Goal: Book appointment/travel/reservation

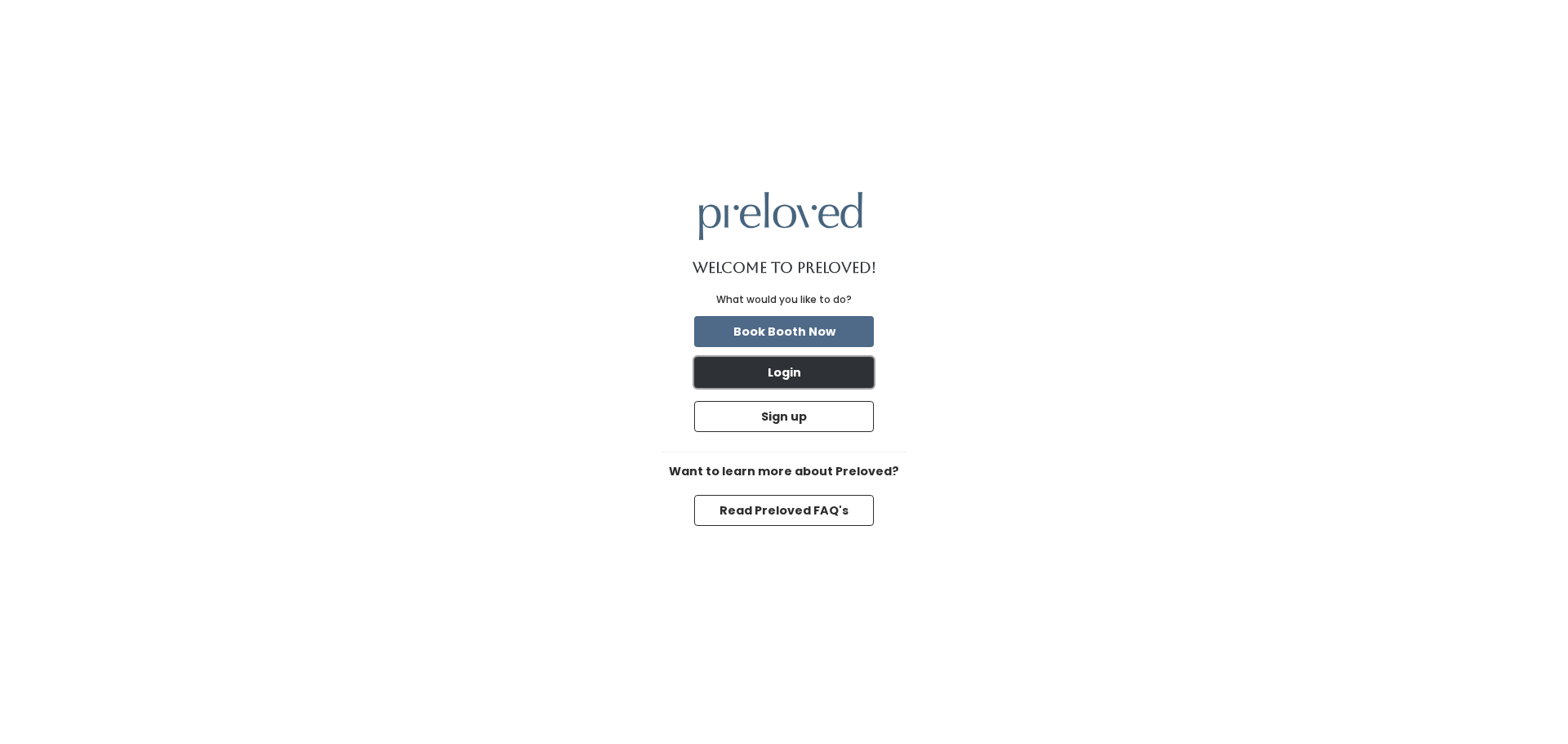
click at [765, 368] on button "Login" at bounding box center [784, 372] width 180 height 31
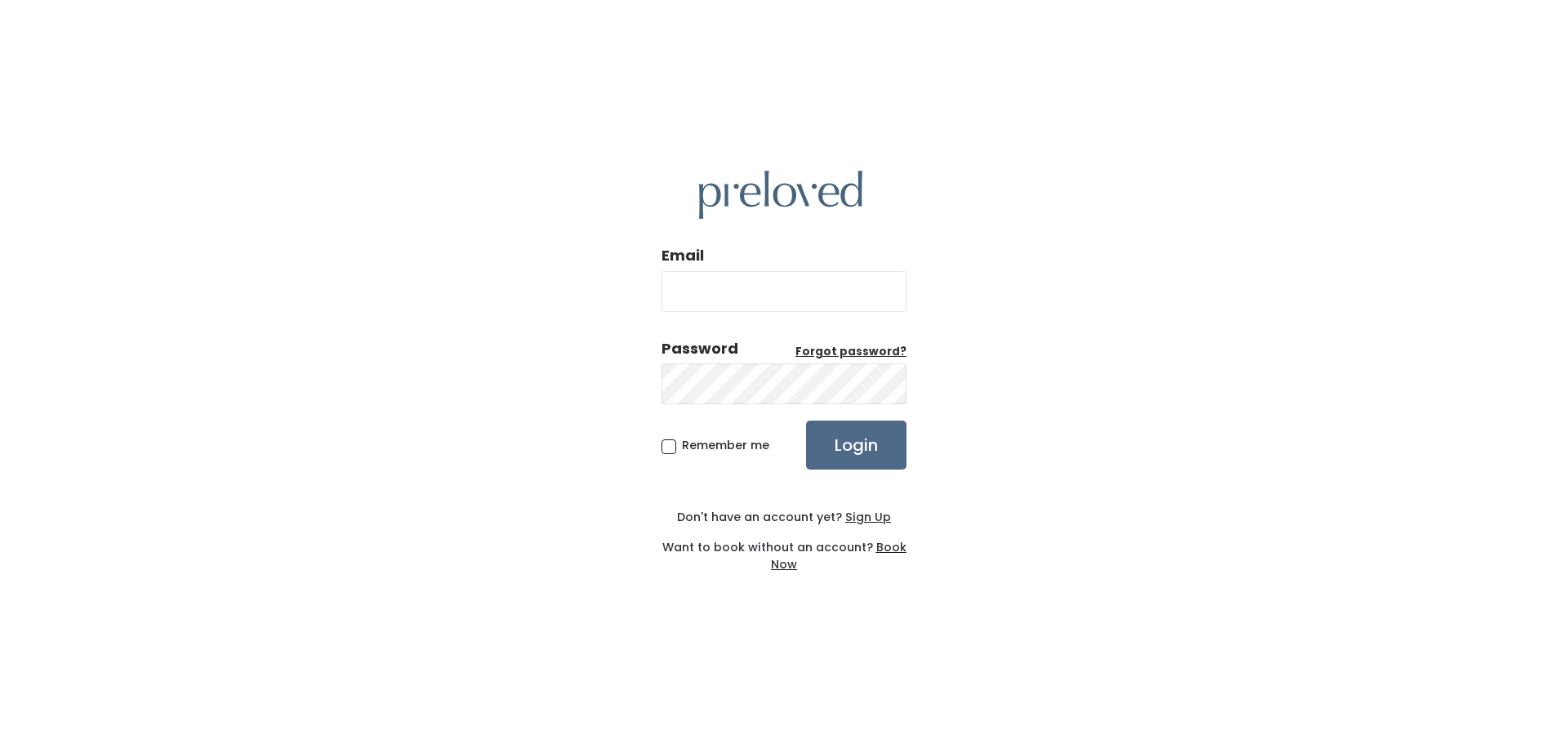
click at [688, 294] on input "Email" at bounding box center [784, 292] width 245 height 41
click at [803, 282] on input "Email" at bounding box center [784, 292] width 245 height 41
type input "[EMAIL_ADDRESS][DOMAIN_NAME]"
click at [867, 436] on input "Login" at bounding box center [856, 445] width 101 height 49
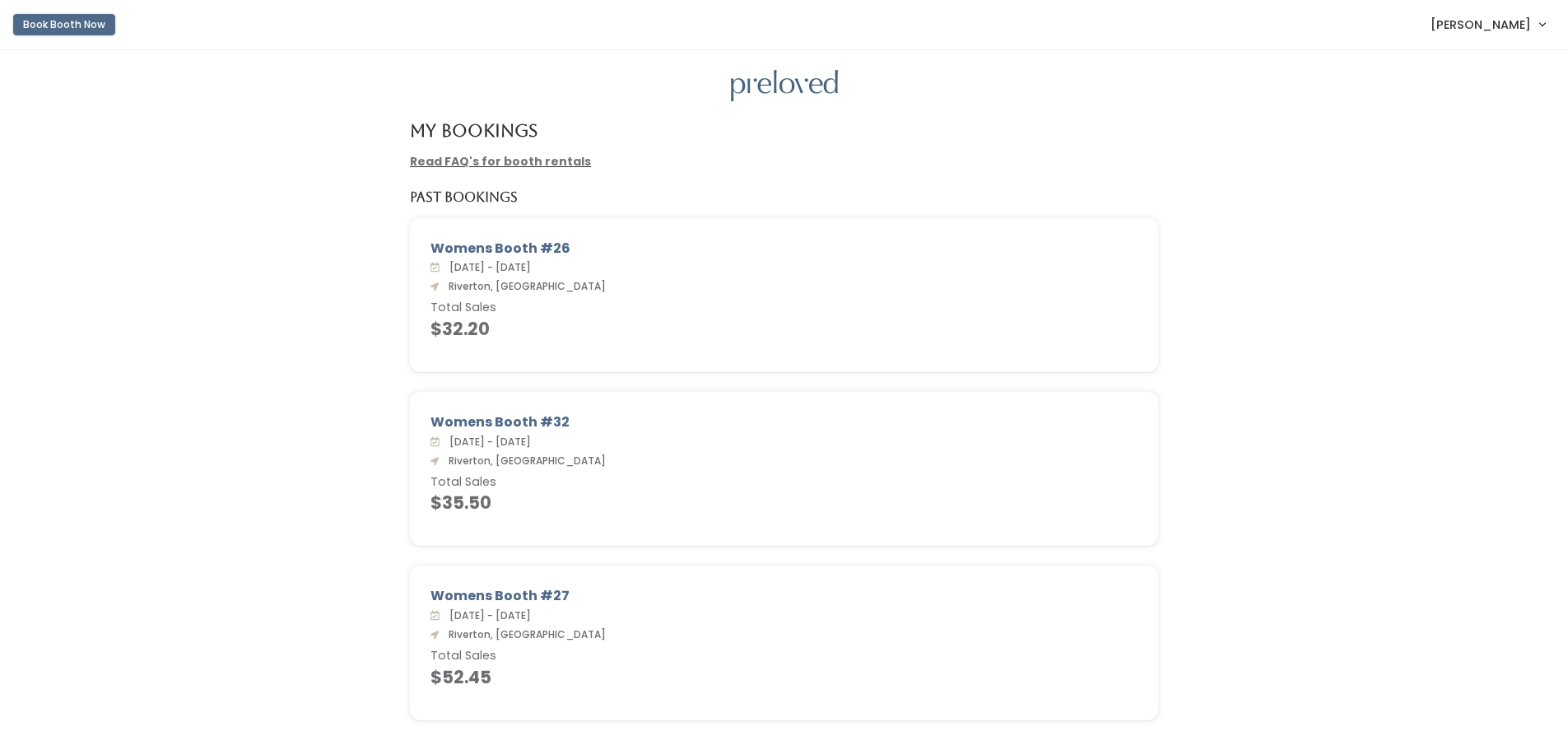
click at [62, 22] on button "Book Booth Now" at bounding box center [64, 25] width 102 height 21
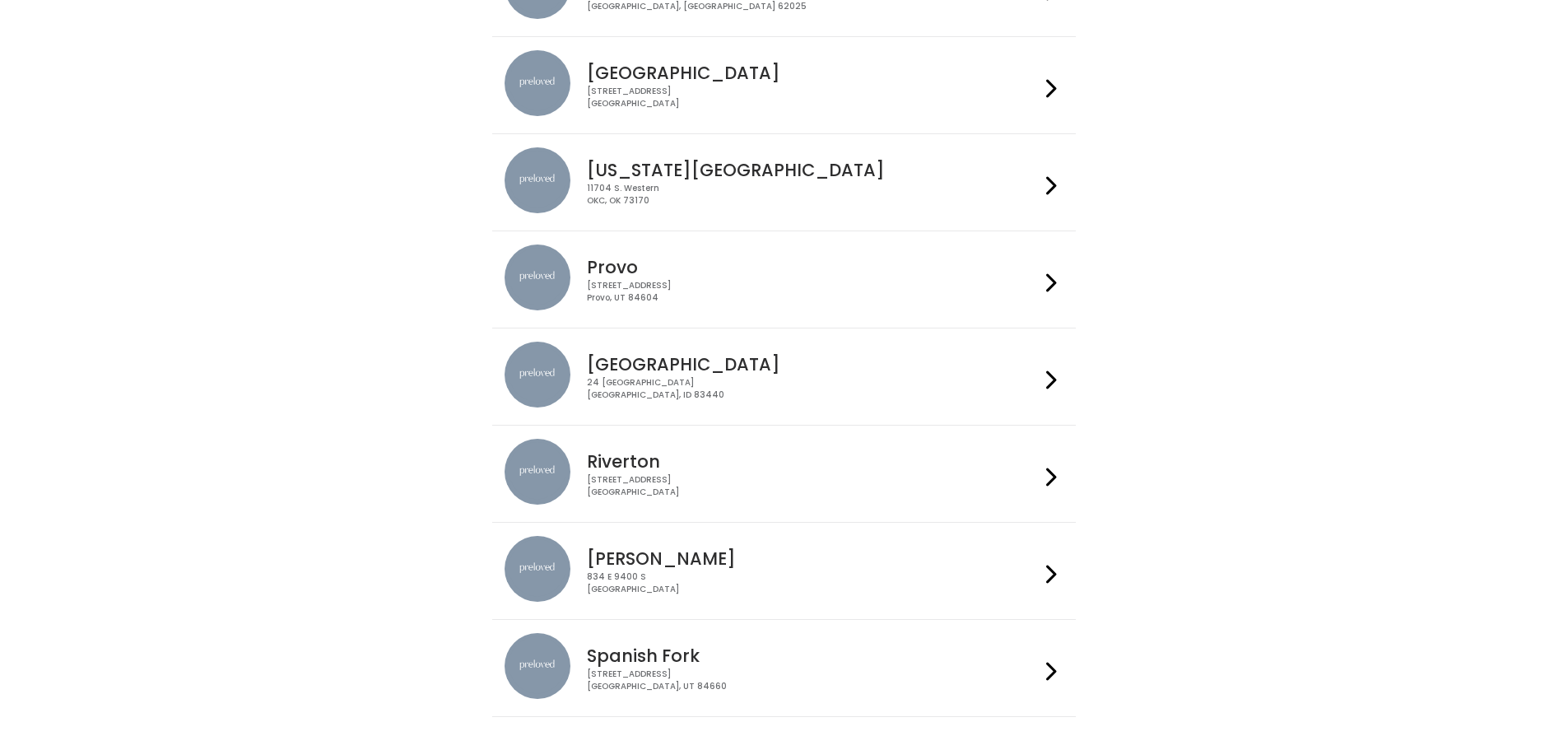
scroll to position [329, 0]
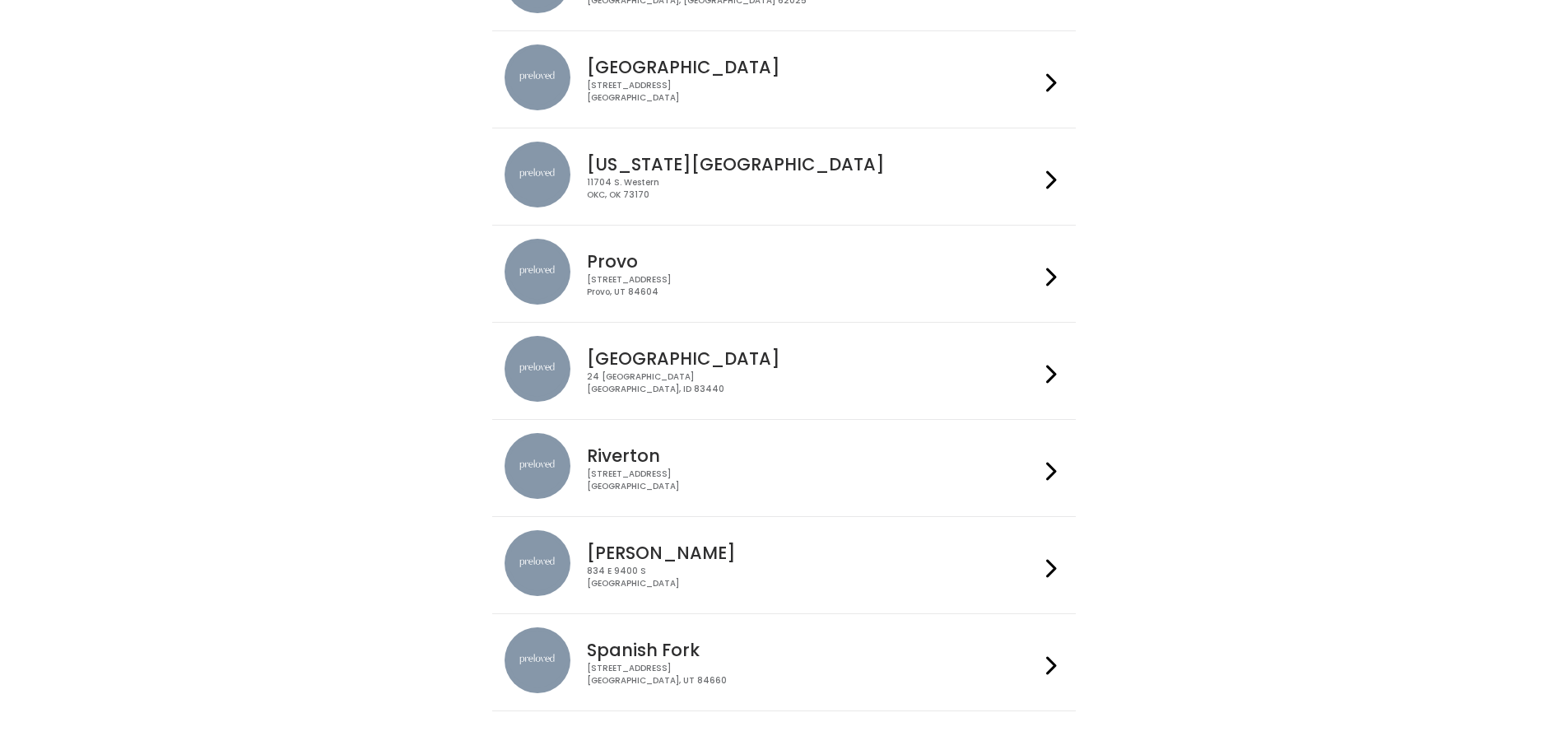
click at [622, 463] on h4 "Riverton" at bounding box center [812, 455] width 452 height 19
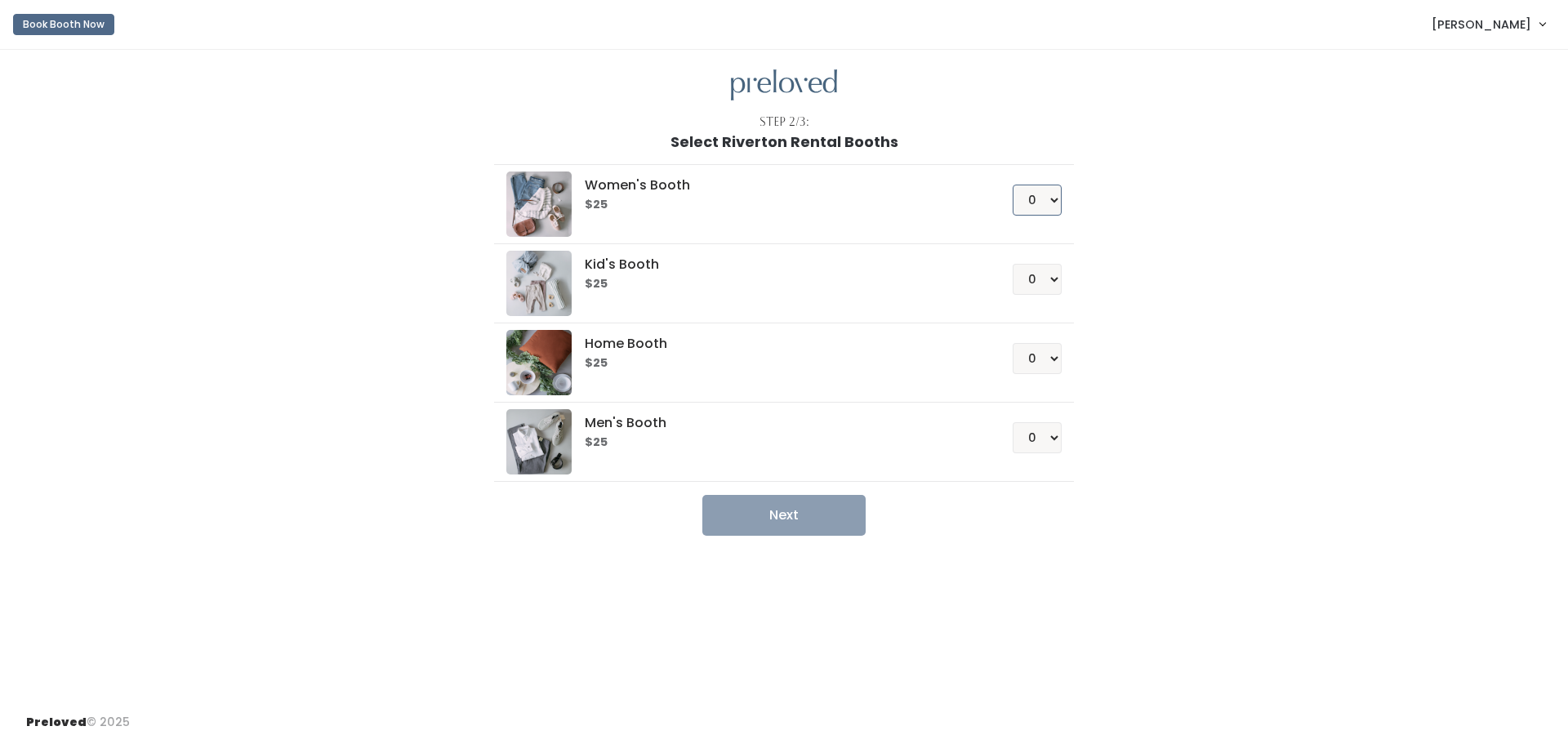
click at [1057, 205] on select "0 1 2 3 4" at bounding box center [1037, 199] width 49 height 31
select select "2"
click at [1012, 184] on select "0 1 2 3 4" at bounding box center [1037, 199] width 49 height 31
click at [732, 513] on button "Next" at bounding box center [784, 515] width 163 height 41
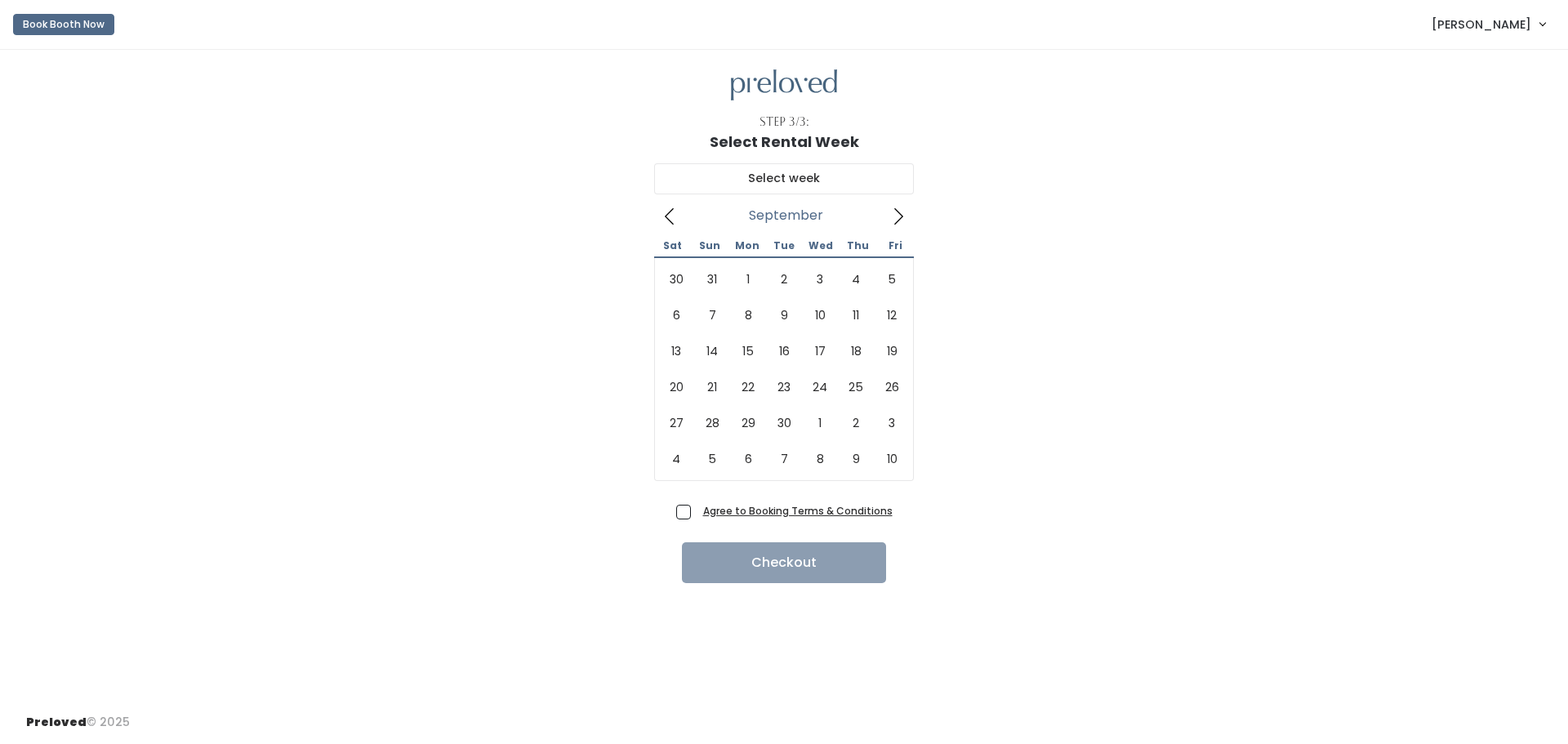
click at [898, 216] on icon at bounding box center [899, 216] width 18 height 18
type input "September 20 to September 26"
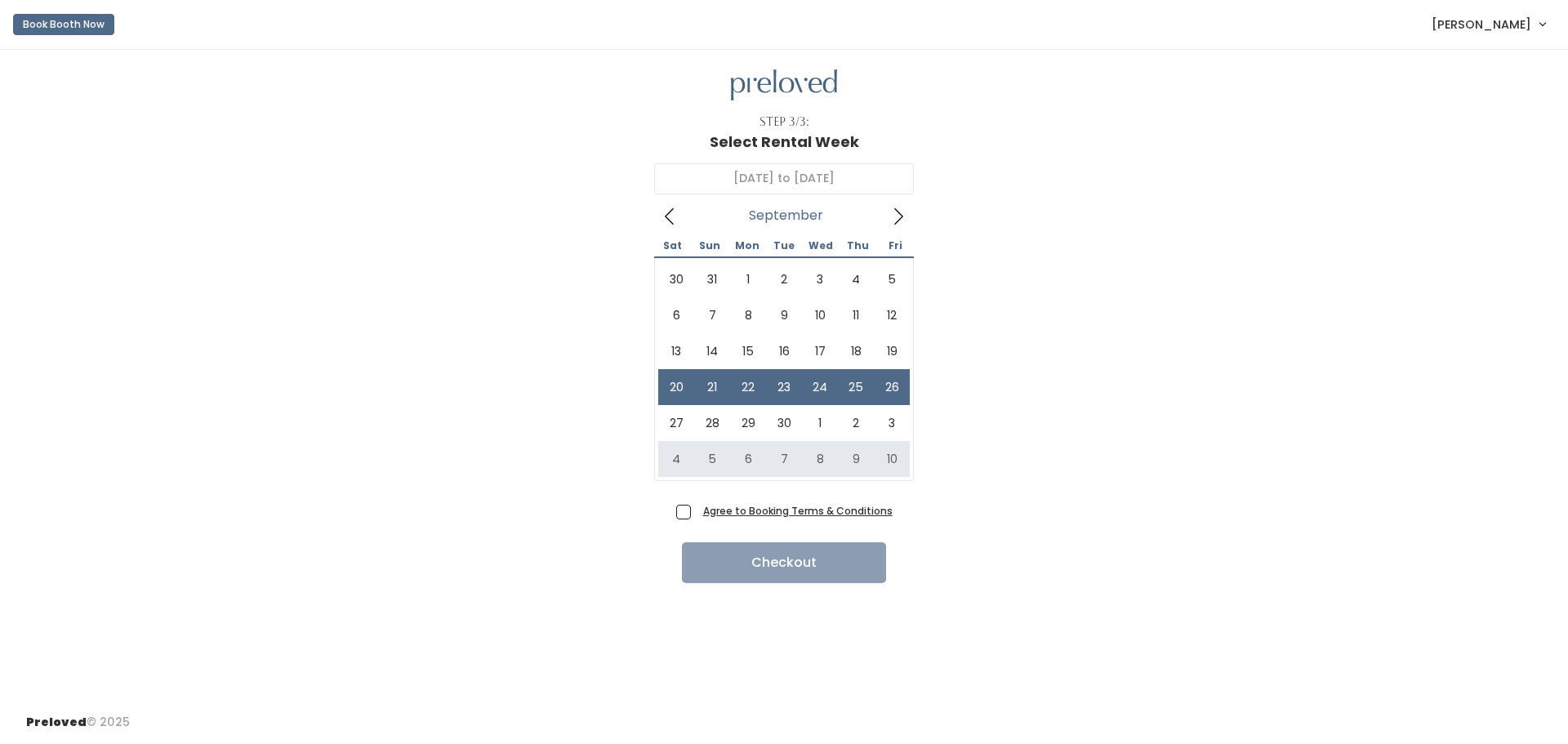
click at [697, 515] on span "Agree to Booking Terms & Conditions" at bounding box center [795, 510] width 196 height 17
click at [697, 513] on input "Agree to Booking Terms & Conditions" at bounding box center [702, 508] width 11 height 11
checkbox input "true"
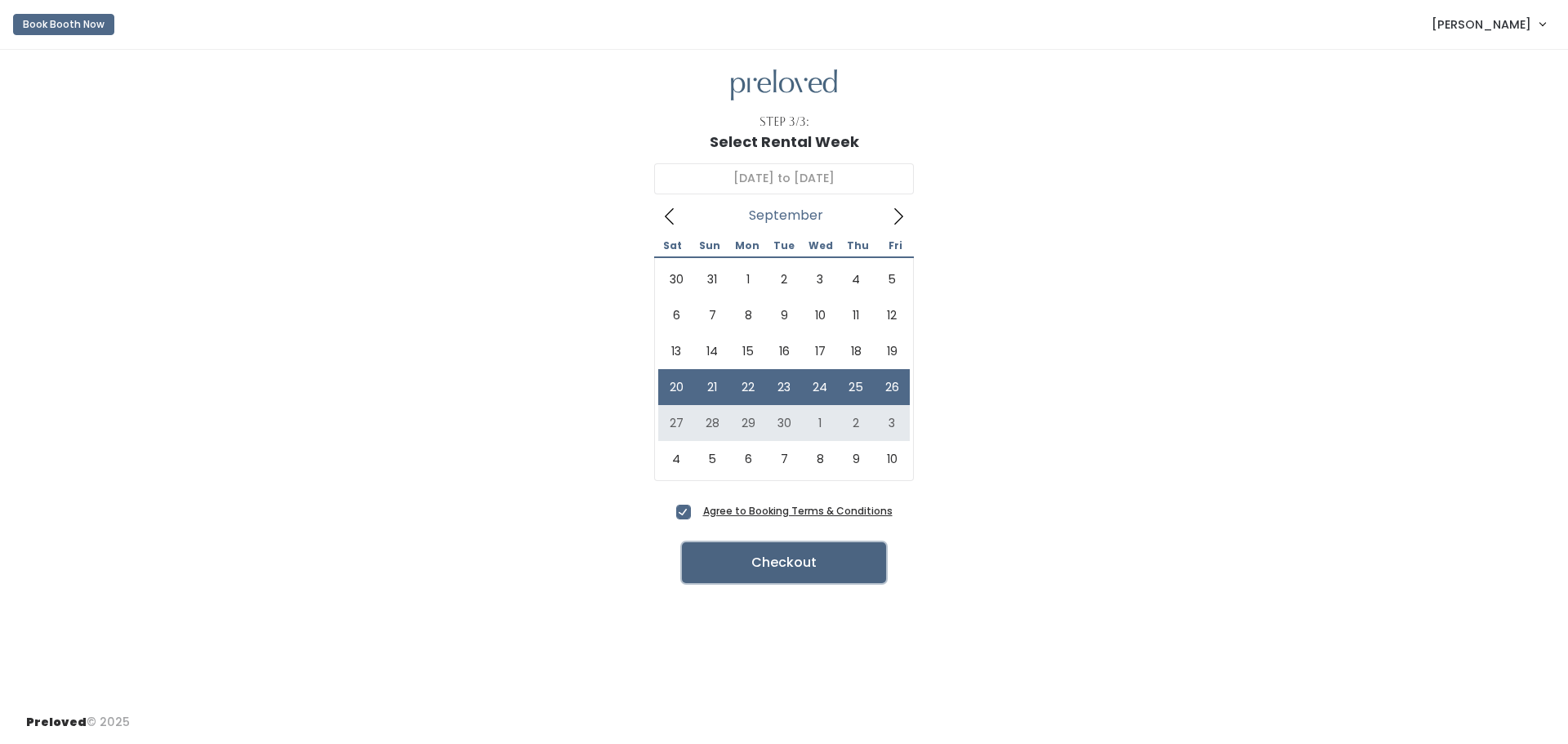
click at [786, 556] on button "Checkout" at bounding box center [784, 562] width 205 height 41
